Goal: Navigation & Orientation: Find specific page/section

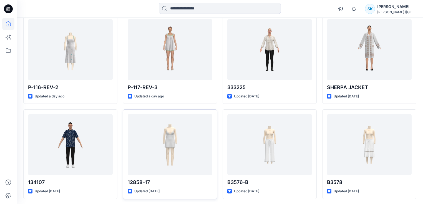
scroll to position [133, 0]
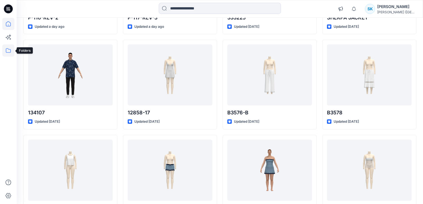
click at [8, 51] on icon at bounding box center [8, 50] width 12 height 12
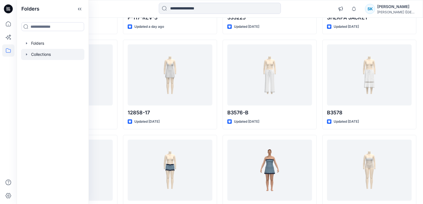
click at [36, 54] on div at bounding box center [52, 54] width 63 height 11
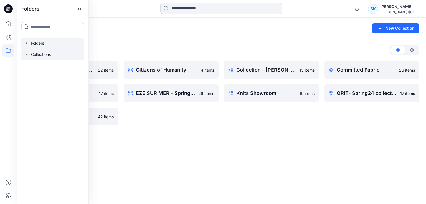
click at [39, 41] on div at bounding box center [52, 43] width 63 height 11
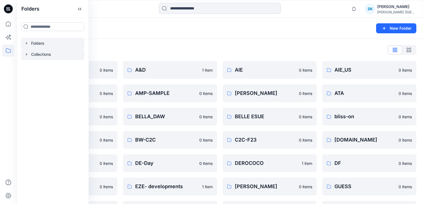
click at [48, 51] on div at bounding box center [52, 54] width 63 height 11
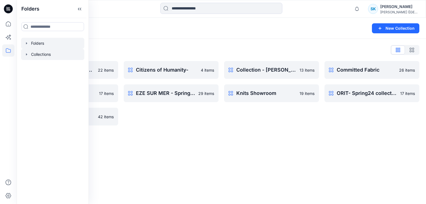
click at [40, 47] on div at bounding box center [52, 43] width 63 height 11
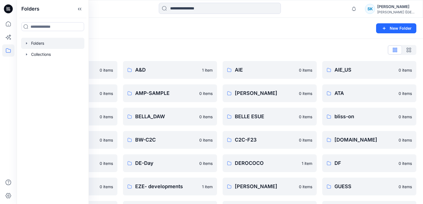
click at [110, 47] on div "Folders List" at bounding box center [219, 50] width 393 height 9
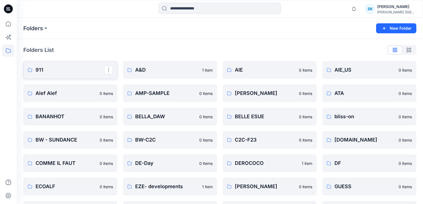
click at [52, 68] on p "911" at bounding box center [70, 70] width 69 height 8
